Goal: Complete application form

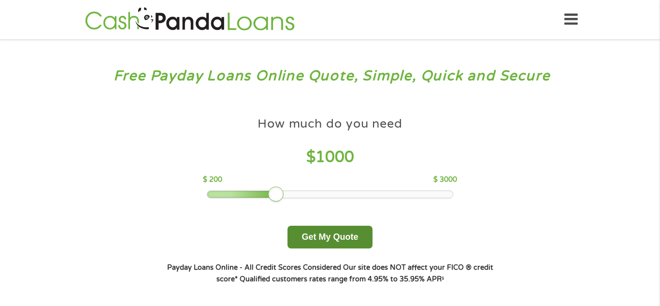
click at [324, 239] on button "Get My Quote" at bounding box center [330, 237] width 85 height 23
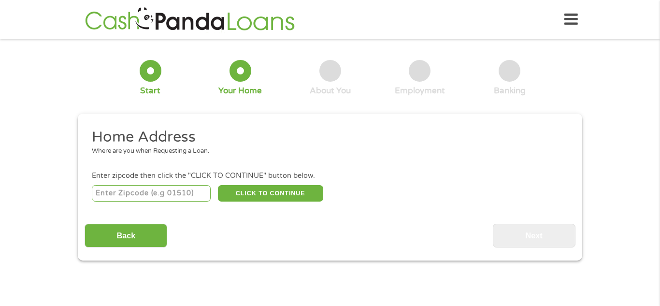
click at [151, 189] on input "number" at bounding box center [151, 193] width 119 height 16
